Goal: Task Accomplishment & Management: Complete application form

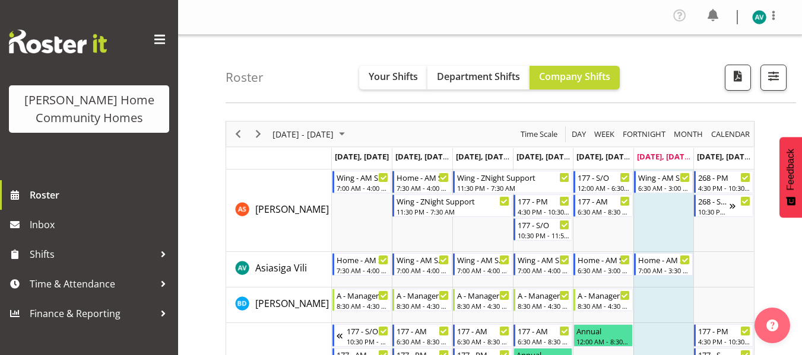
click at [322, 68] on div "Roster Your Shifts Department Shifts Company Shifts All Locations Clear 177 Hal…" at bounding box center [510, 69] width 570 height 68
click at [260, 132] on span "Next" at bounding box center [258, 134] width 14 height 15
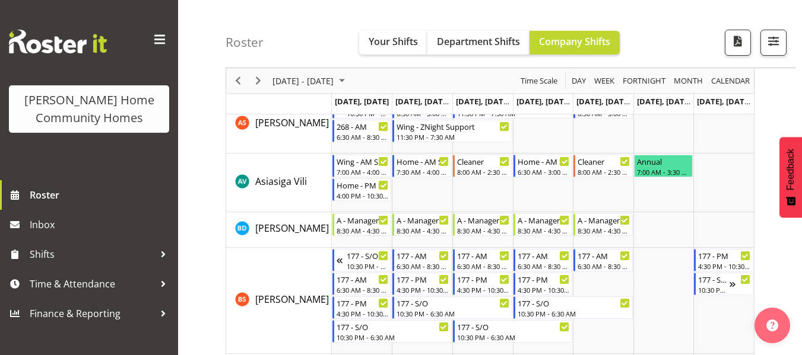
scroll to position [74, 0]
click at [257, 80] on span "Next" at bounding box center [258, 81] width 14 height 15
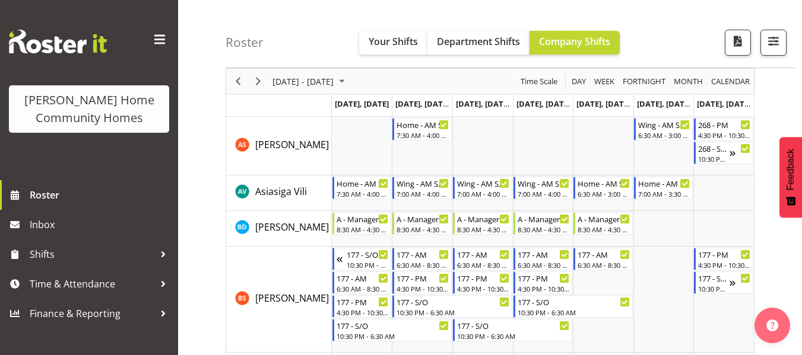
scroll to position [53, 0]
click at [259, 84] on span "Next" at bounding box center [258, 81] width 14 height 15
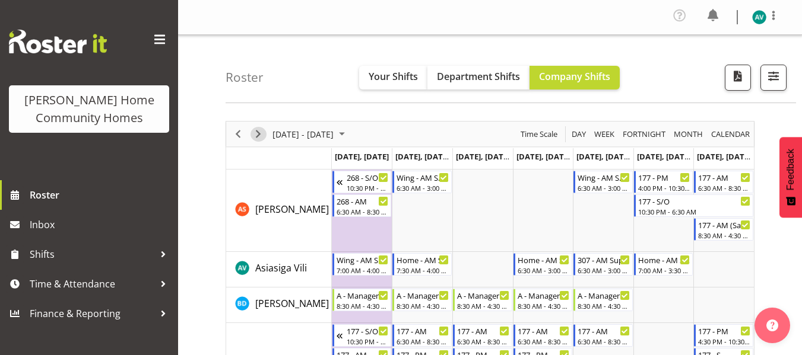
click at [266, 133] on button "Next" at bounding box center [258, 134] width 16 height 15
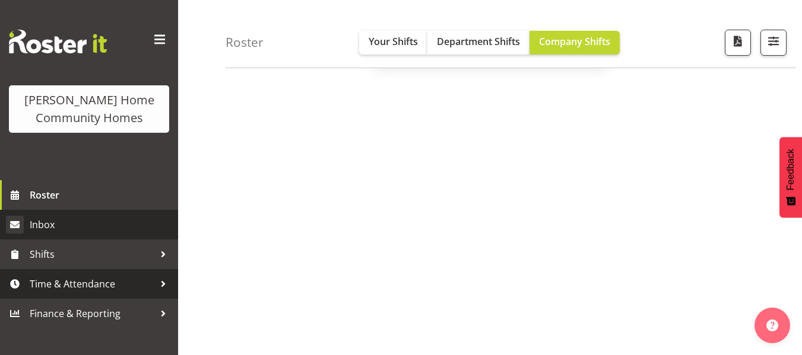
scroll to position [198, 0]
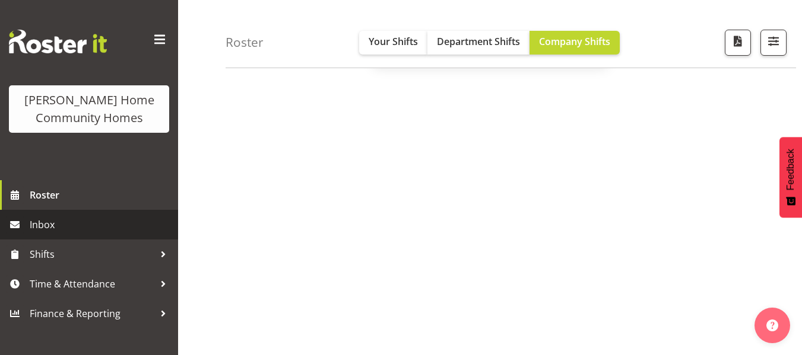
click at [82, 230] on span "Inbox" at bounding box center [101, 225] width 142 height 18
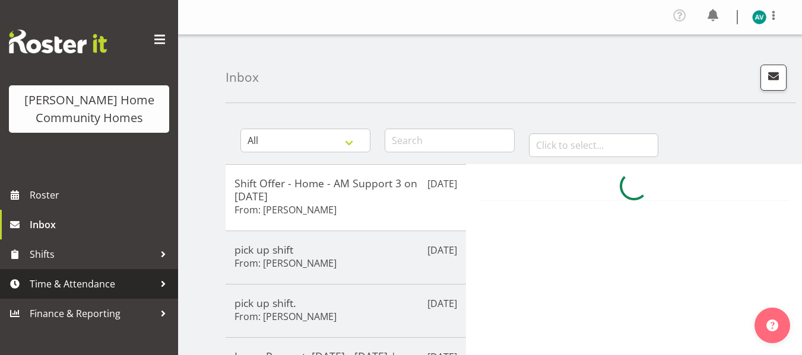
scroll to position [93, 0]
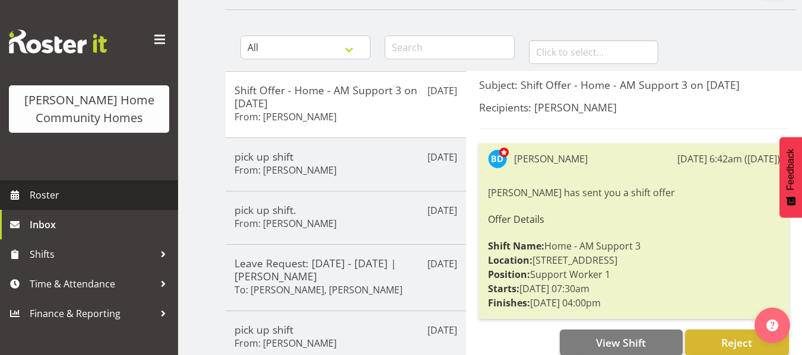
click at [19, 190] on span at bounding box center [15, 195] width 18 height 18
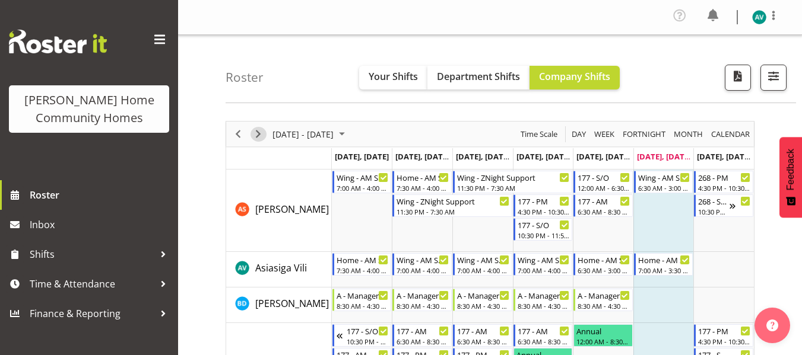
click at [260, 134] on span "Next" at bounding box center [258, 134] width 14 height 15
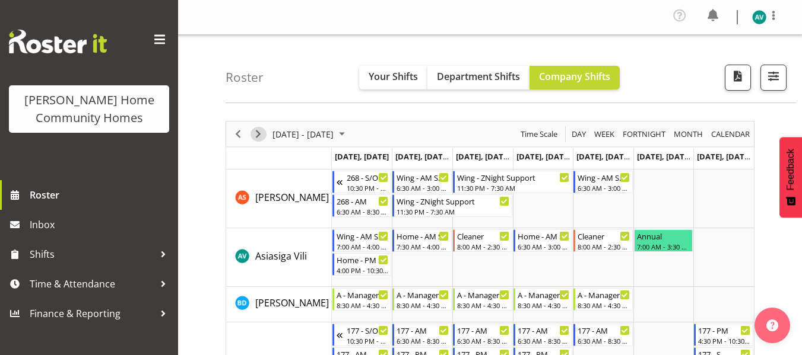
click at [260, 134] on span "Next" at bounding box center [258, 134] width 14 height 15
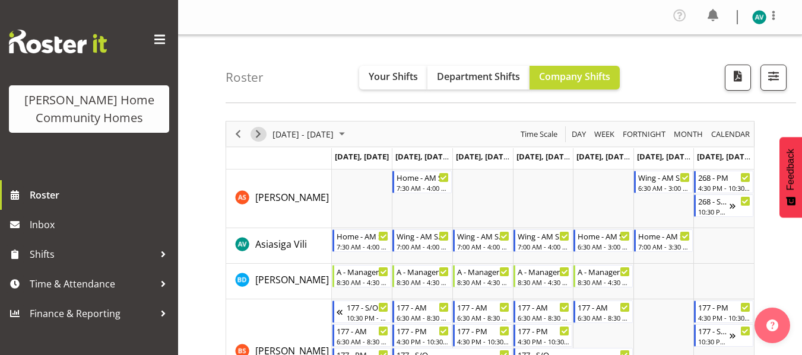
click at [256, 132] on span "Next" at bounding box center [258, 134] width 14 height 15
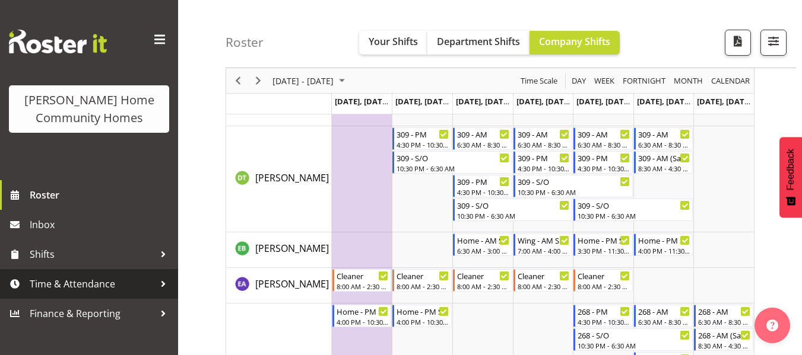
scroll to position [528, 0]
click at [59, 288] on span "Time & Attendance" at bounding box center [92, 284] width 125 height 18
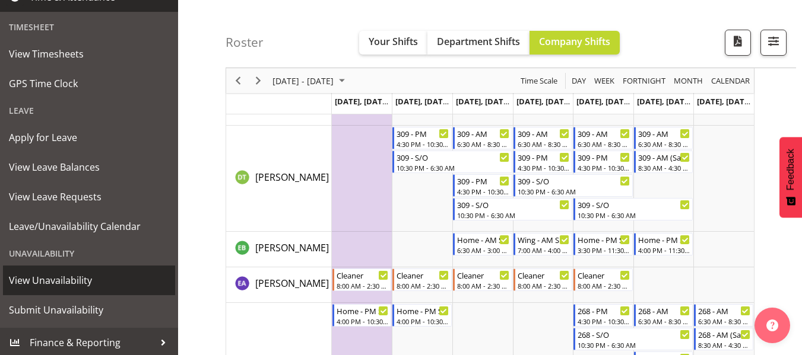
scroll to position [290, 0]
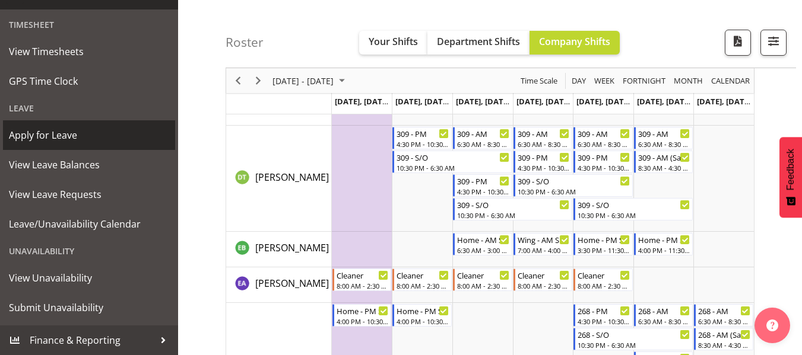
click at [69, 132] on span "Apply for Leave" at bounding box center [89, 135] width 160 height 18
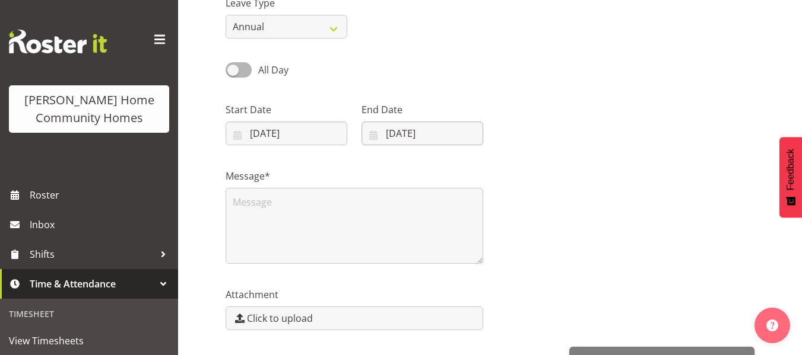
scroll to position [137, 0]
click at [329, 131] on input "[DATE]" at bounding box center [286, 133] width 122 height 24
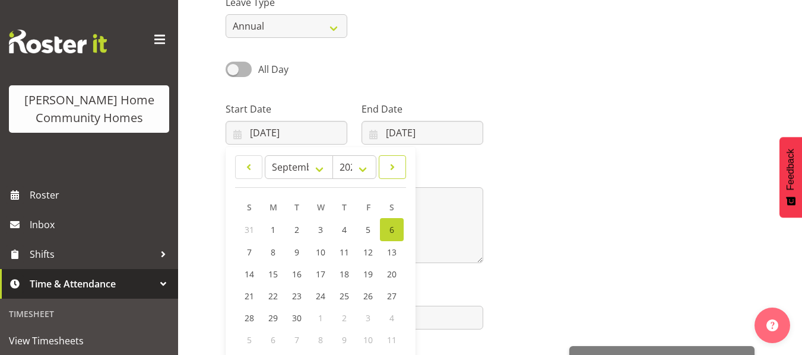
click at [395, 166] on span at bounding box center [392, 167] width 12 height 14
select select "9"
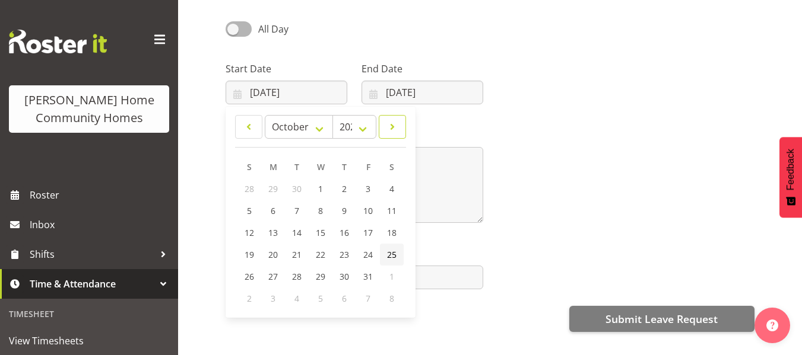
scroll to position [178, 0]
click at [390, 252] on span "25" at bounding box center [391, 254] width 9 height 11
type input "25/10/2025"
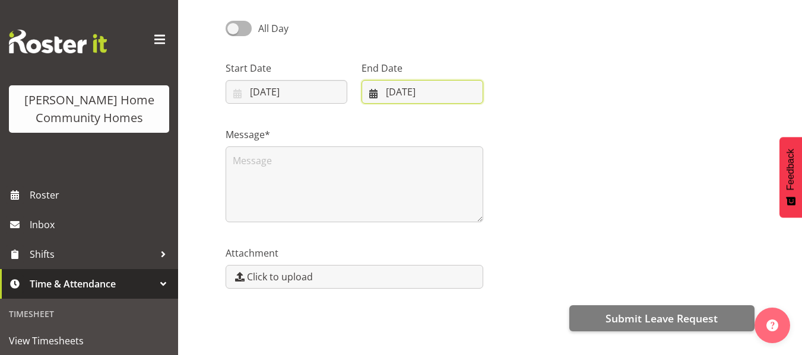
click at [405, 91] on input "06/09/2025" at bounding box center [422, 92] width 122 height 24
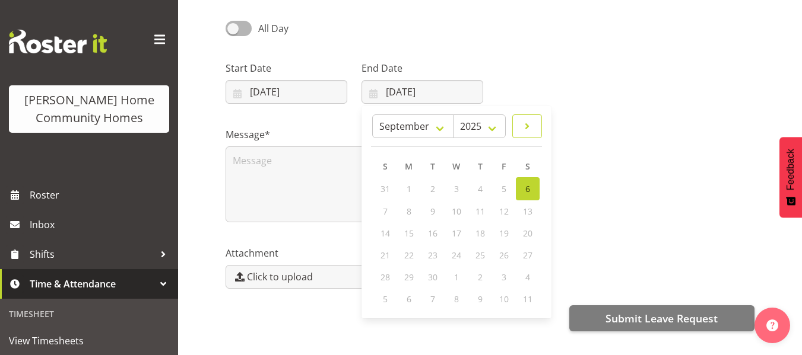
click at [526, 131] on span at bounding box center [527, 126] width 14 height 14
select select "9"
click at [410, 282] on link "27" at bounding box center [409, 276] width 24 height 22
type input "27/10/2025"
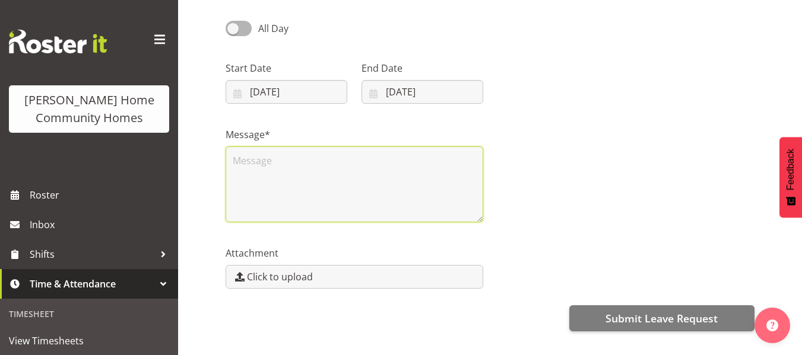
click at [333, 190] on textarea at bounding box center [353, 185] width 257 height 76
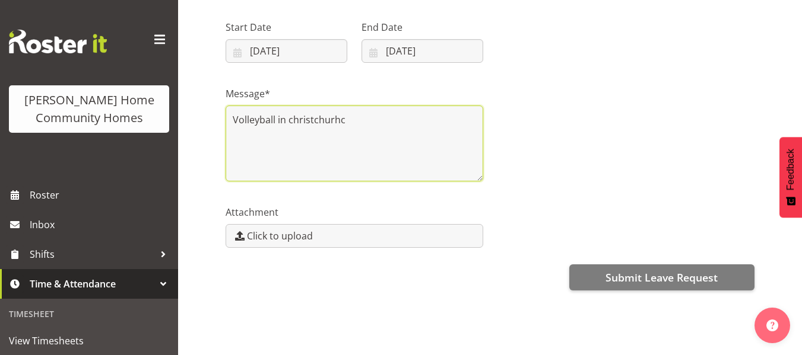
click at [311, 113] on textarea "Volleyball in christchurhc" at bounding box center [353, 144] width 257 height 76
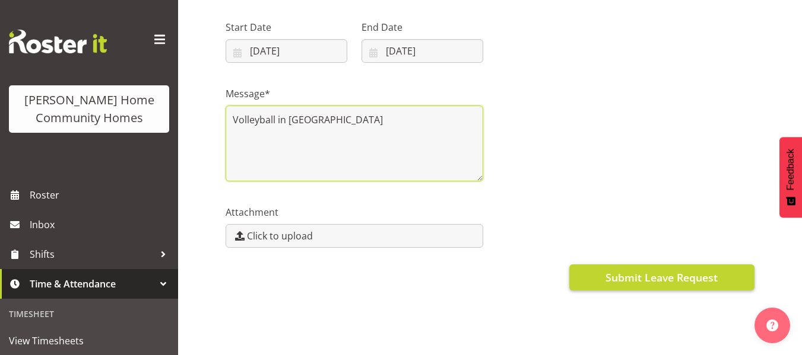
type textarea "Volleyball in Christchurch"
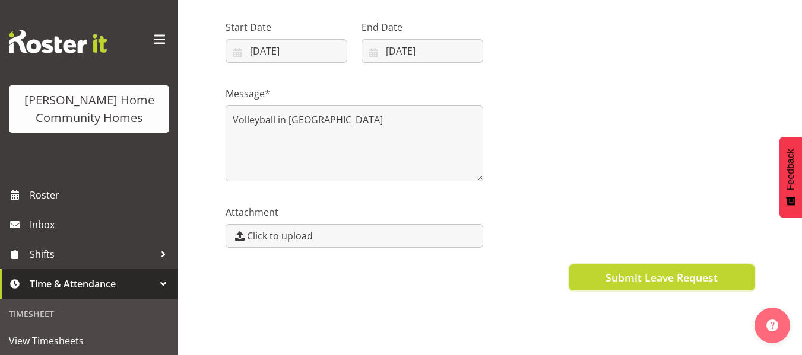
click at [670, 270] on span "Submit Leave Request" at bounding box center [661, 277] width 112 height 15
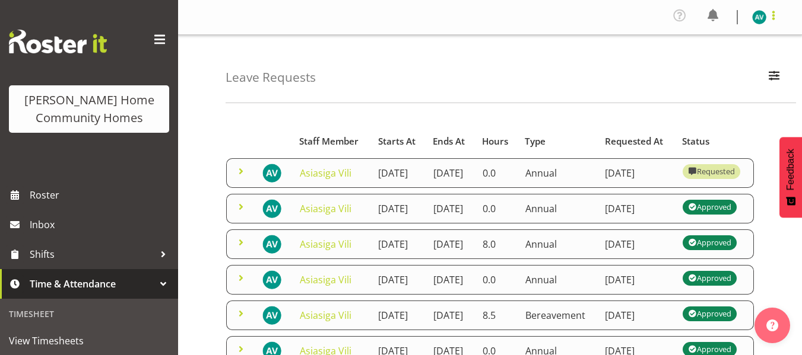
click at [773, 16] on span at bounding box center [773, 15] width 14 height 14
click at [695, 65] on link "Log Out" at bounding box center [723, 65] width 114 height 21
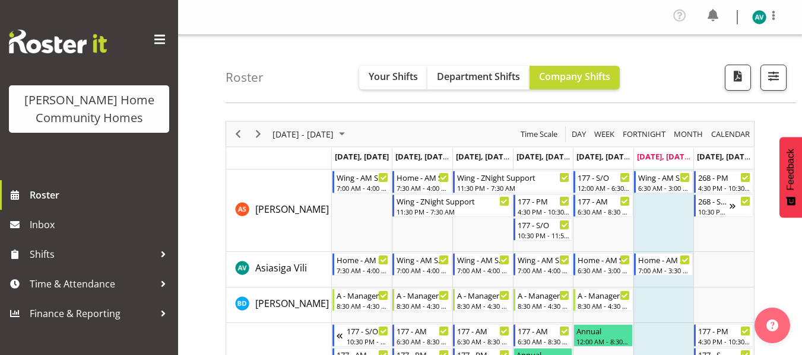
click at [357, 216] on td "Timeline Week of September 6, 2025" at bounding box center [362, 211] width 61 height 82
click at [774, 11] on span at bounding box center [773, 15] width 14 height 14
click at [705, 67] on link "Log Out" at bounding box center [723, 65] width 114 height 21
